Goal: Find specific page/section: Find specific page/section

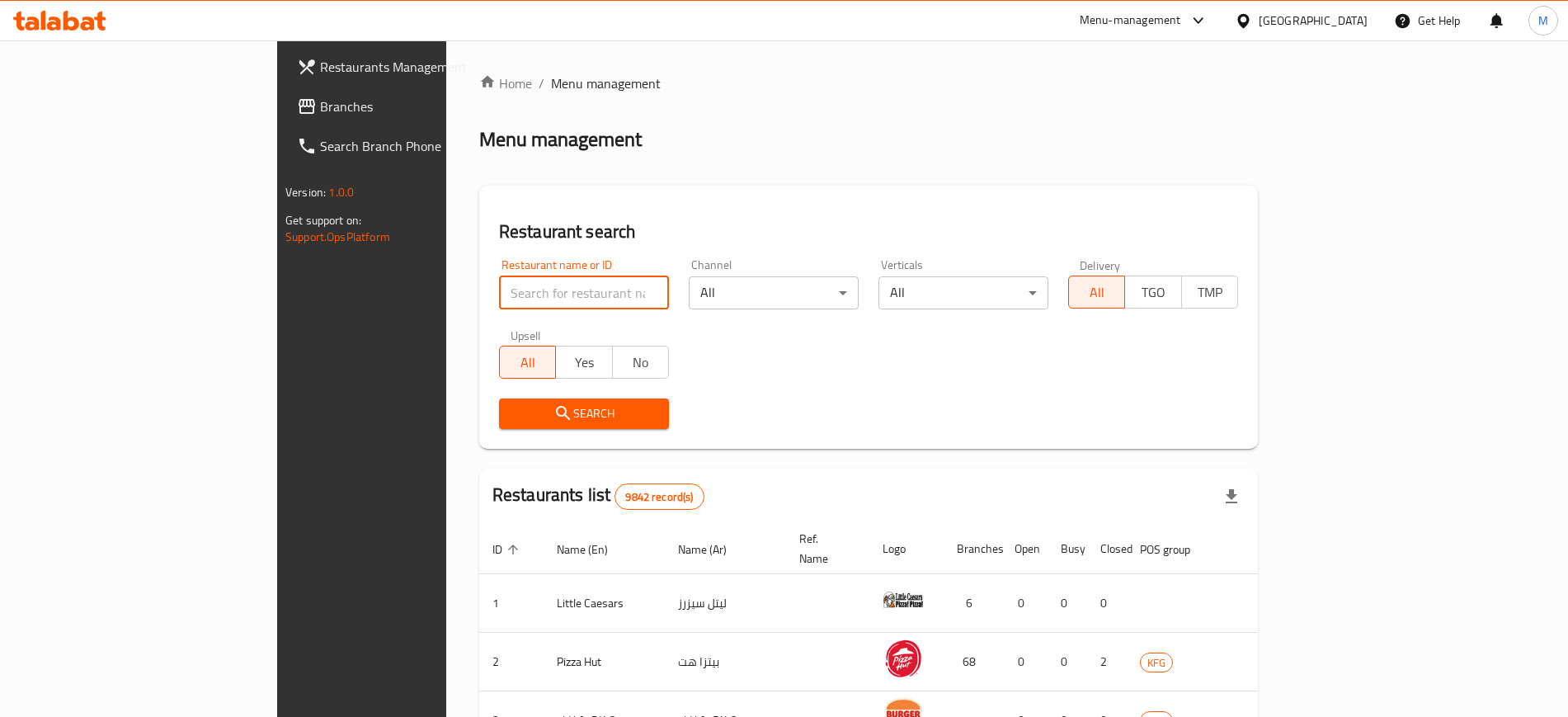
drag, startPoint x: 0, startPoint y: 0, endPoint x: 469, endPoint y: 306, distance: 560.0
click at [499, 306] on input "search" at bounding box center [584, 292] width 170 height 33
type input "baik"
click button "Search" at bounding box center [584, 413] width 170 height 31
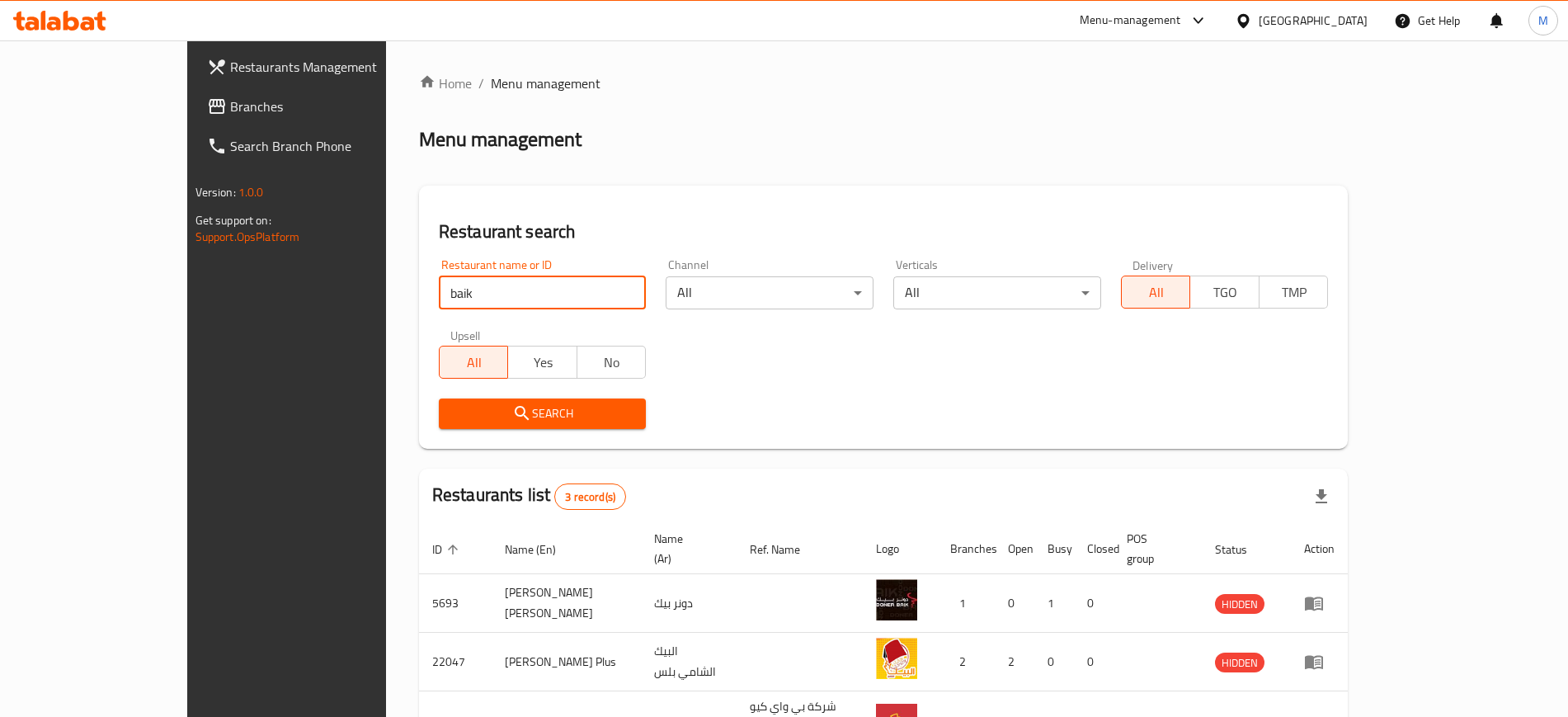
scroll to position [104, 0]
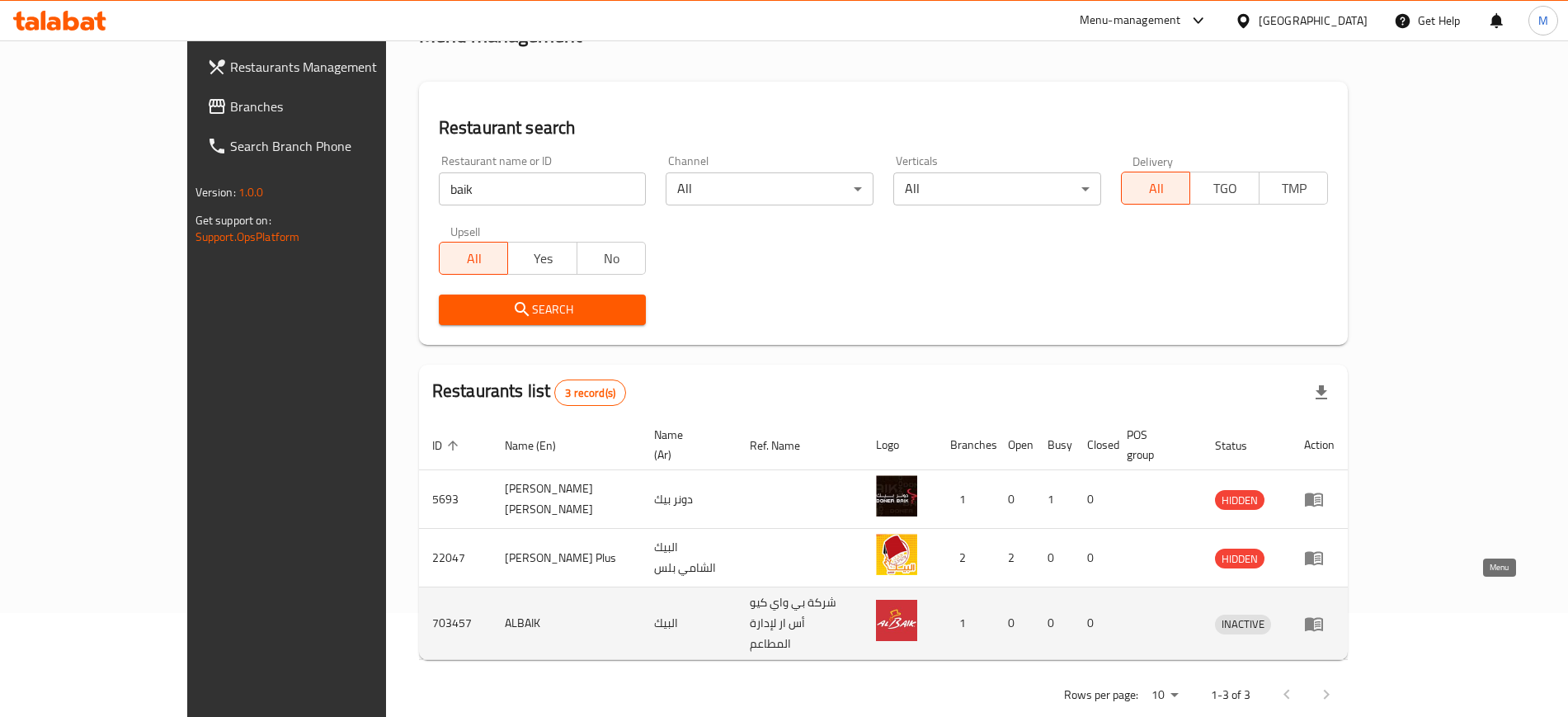
click at [1324, 613] on icon "enhanced table" at bounding box center [1313, 623] width 20 height 20
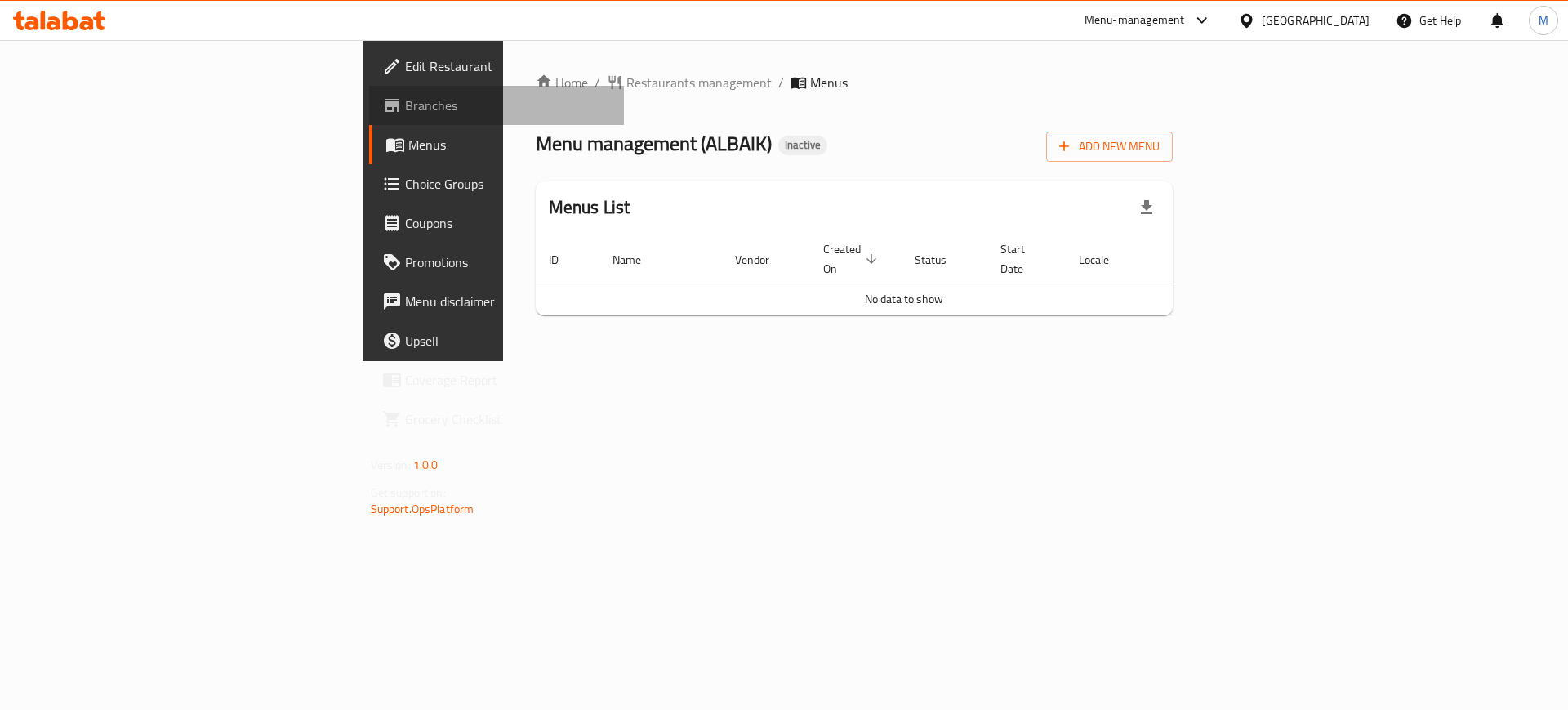
click at [405, 103] on span "Branches" at bounding box center [508, 105] width 206 height 20
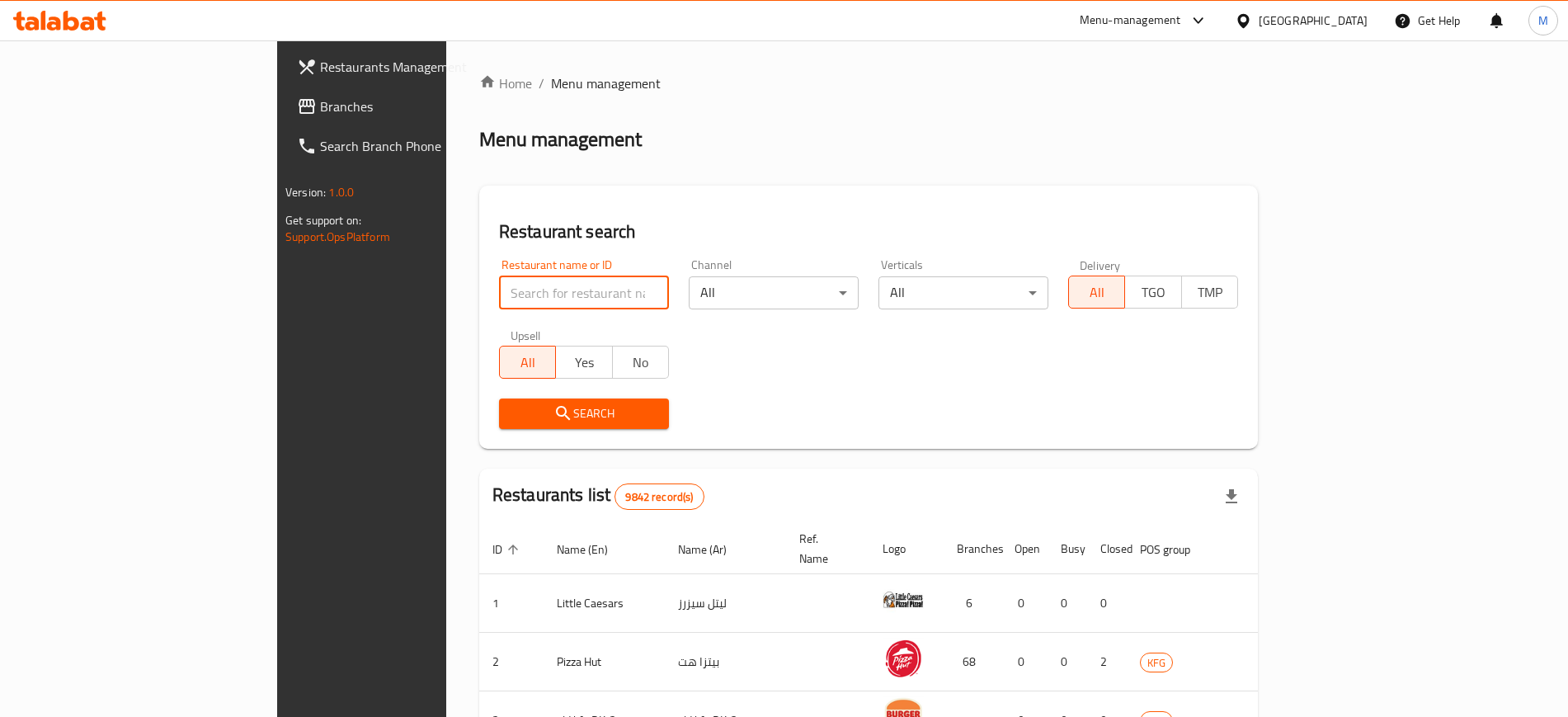
click at [525, 285] on input "search" at bounding box center [584, 292] width 170 height 33
type input "baik"
click button "Search" at bounding box center [584, 413] width 170 height 31
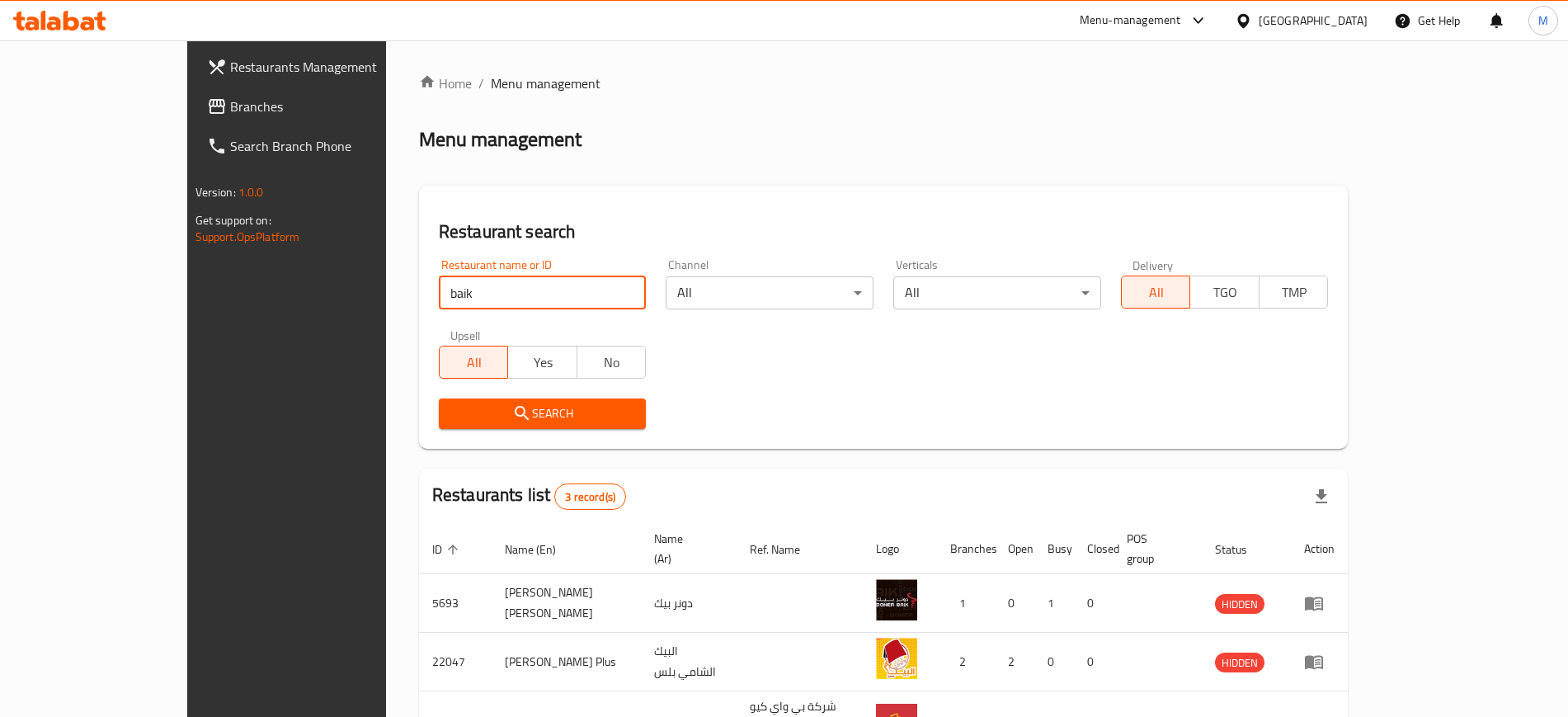
scroll to position [104, 0]
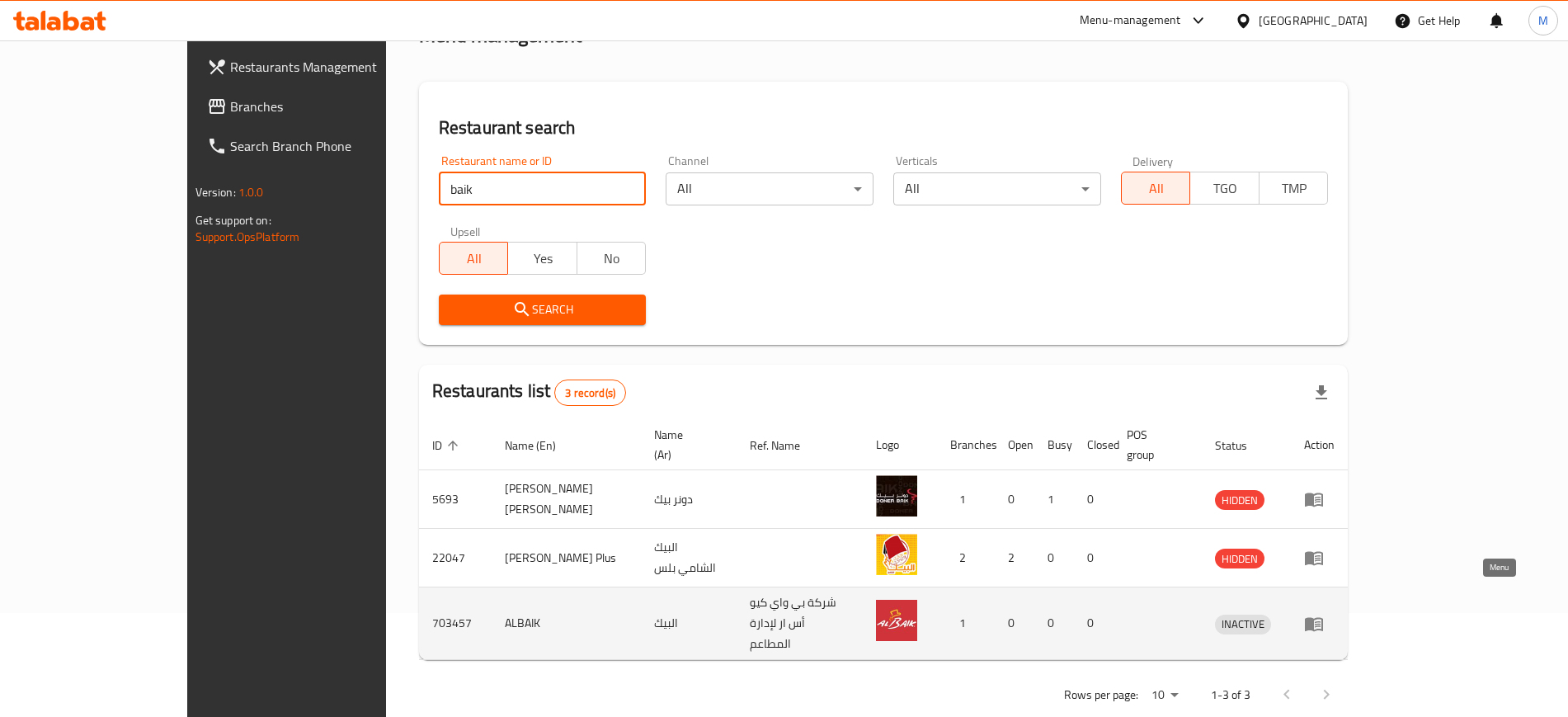
click at [1324, 613] on icon "enhanced table" at bounding box center [1313, 623] width 20 height 20
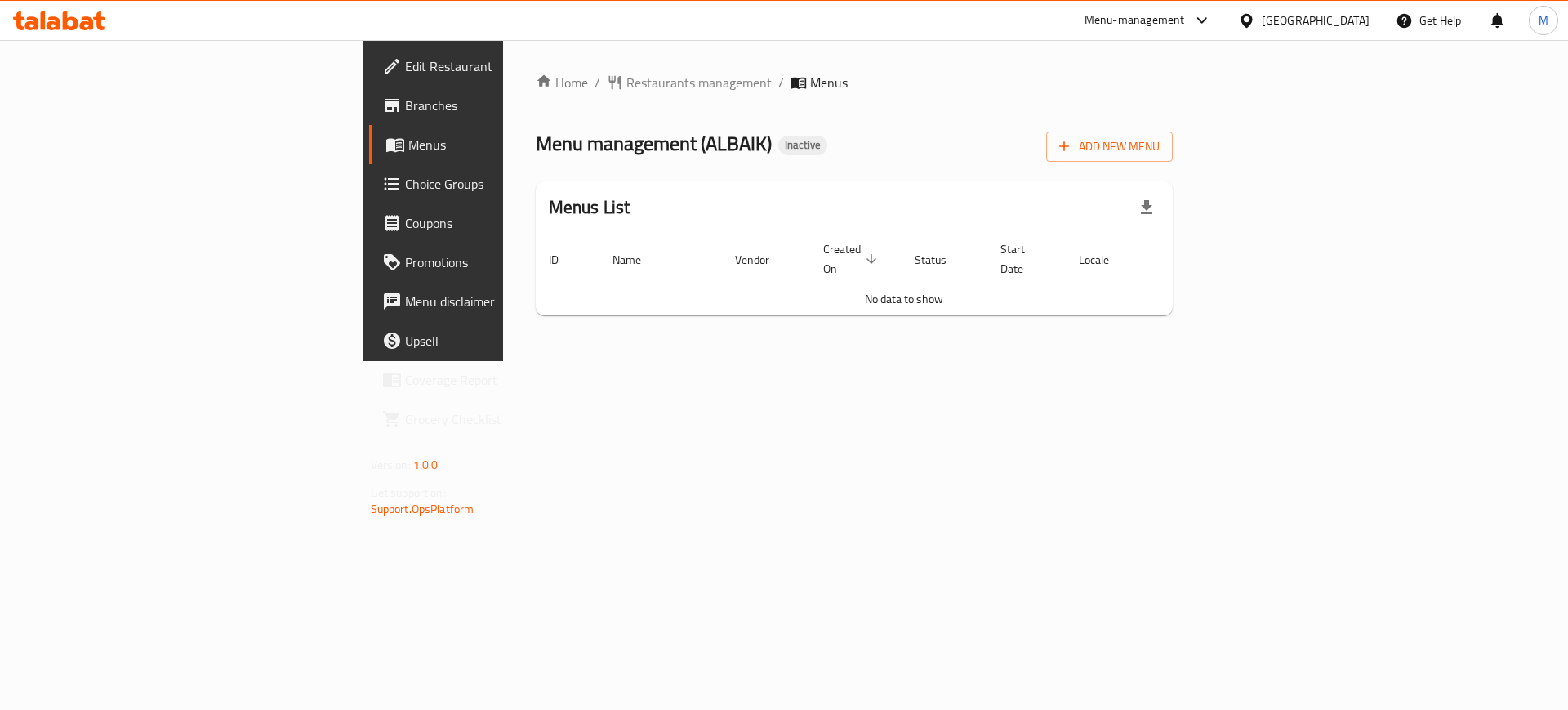
click at [405, 72] on span "Edit Restaurant" at bounding box center [508, 65] width 206 height 20
